Goal: Information Seeking & Learning: Learn about a topic

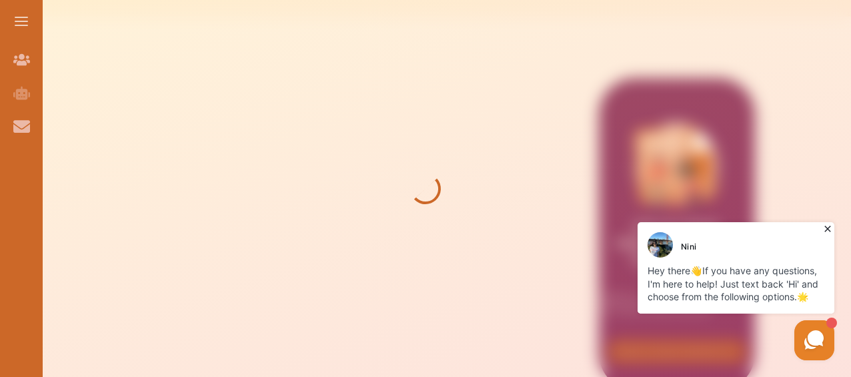
scroll to position [133, 0]
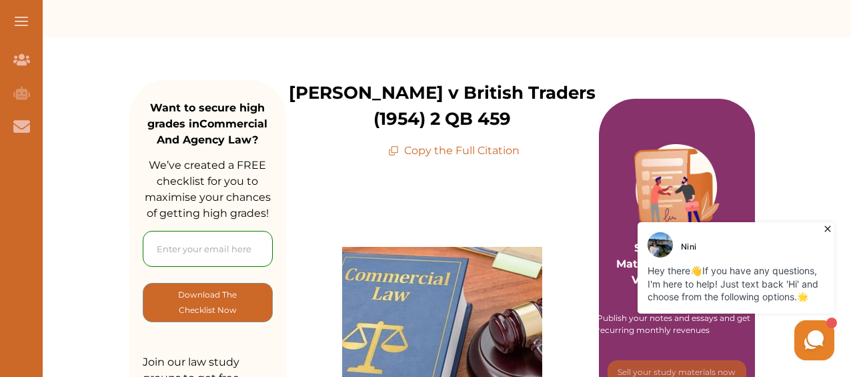
click at [826, 228] on icon at bounding box center [827, 229] width 6 height 6
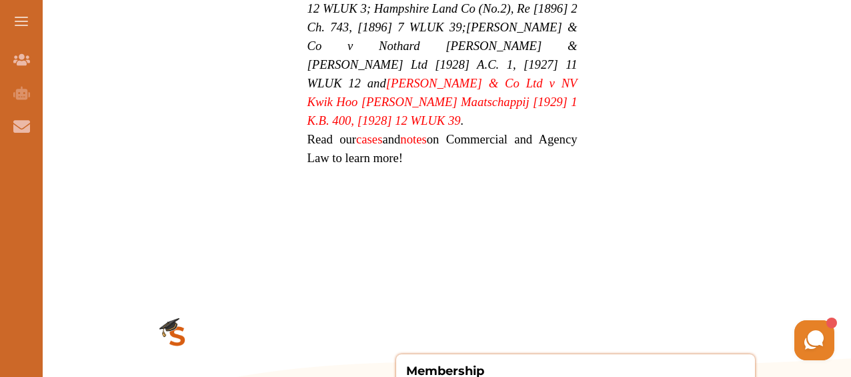
scroll to position [1800, 0]
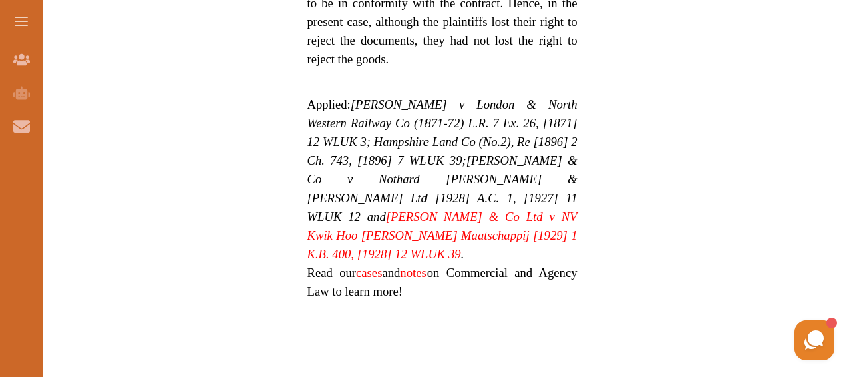
click at [511, 111] on p "Applied: [PERSON_NAME] v London & North Western Railway Co (1871-72) L.R. 7 Ex.…" at bounding box center [442, 179] width 270 height 168
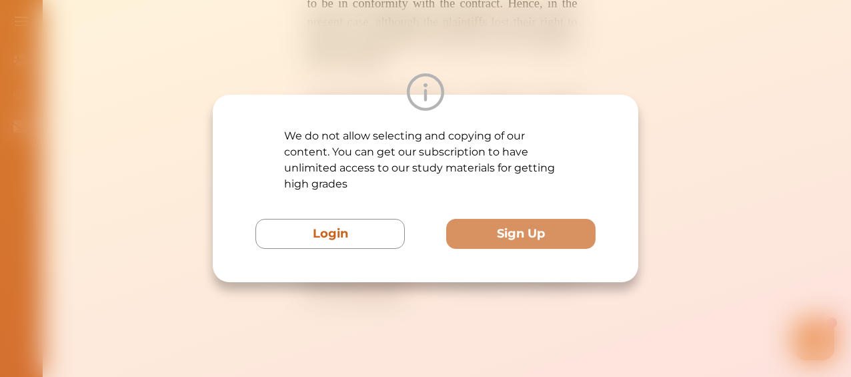
click at [811, 247] on div "We do not allow selecting and copying of our content. You can get our subscript…" at bounding box center [425, 188] width 851 height 377
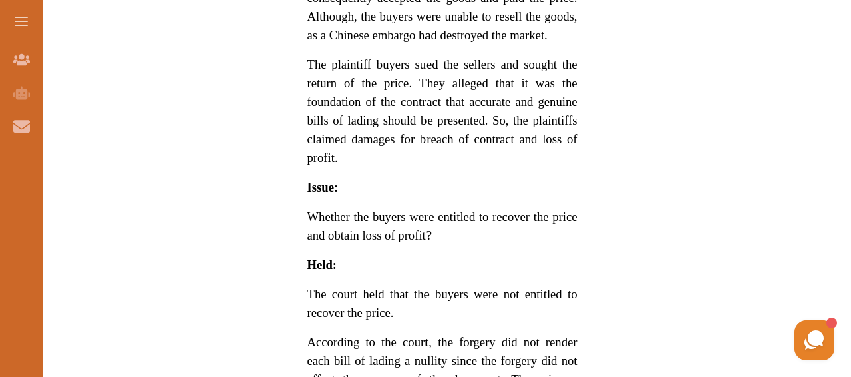
scroll to position [1067, 0]
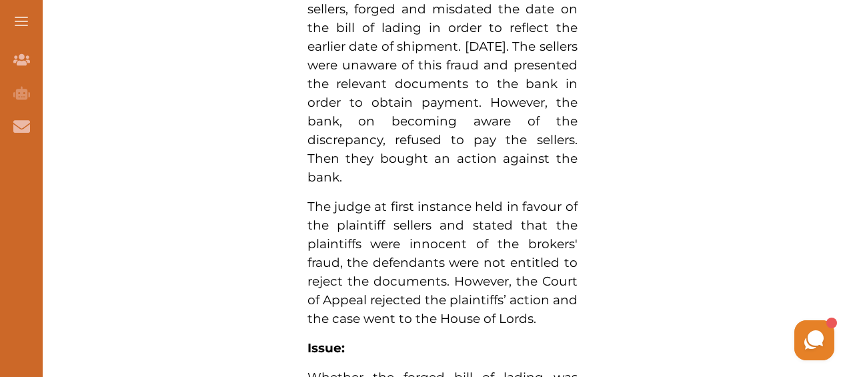
scroll to position [1000, 0]
